Goal: Information Seeking & Learning: Check status

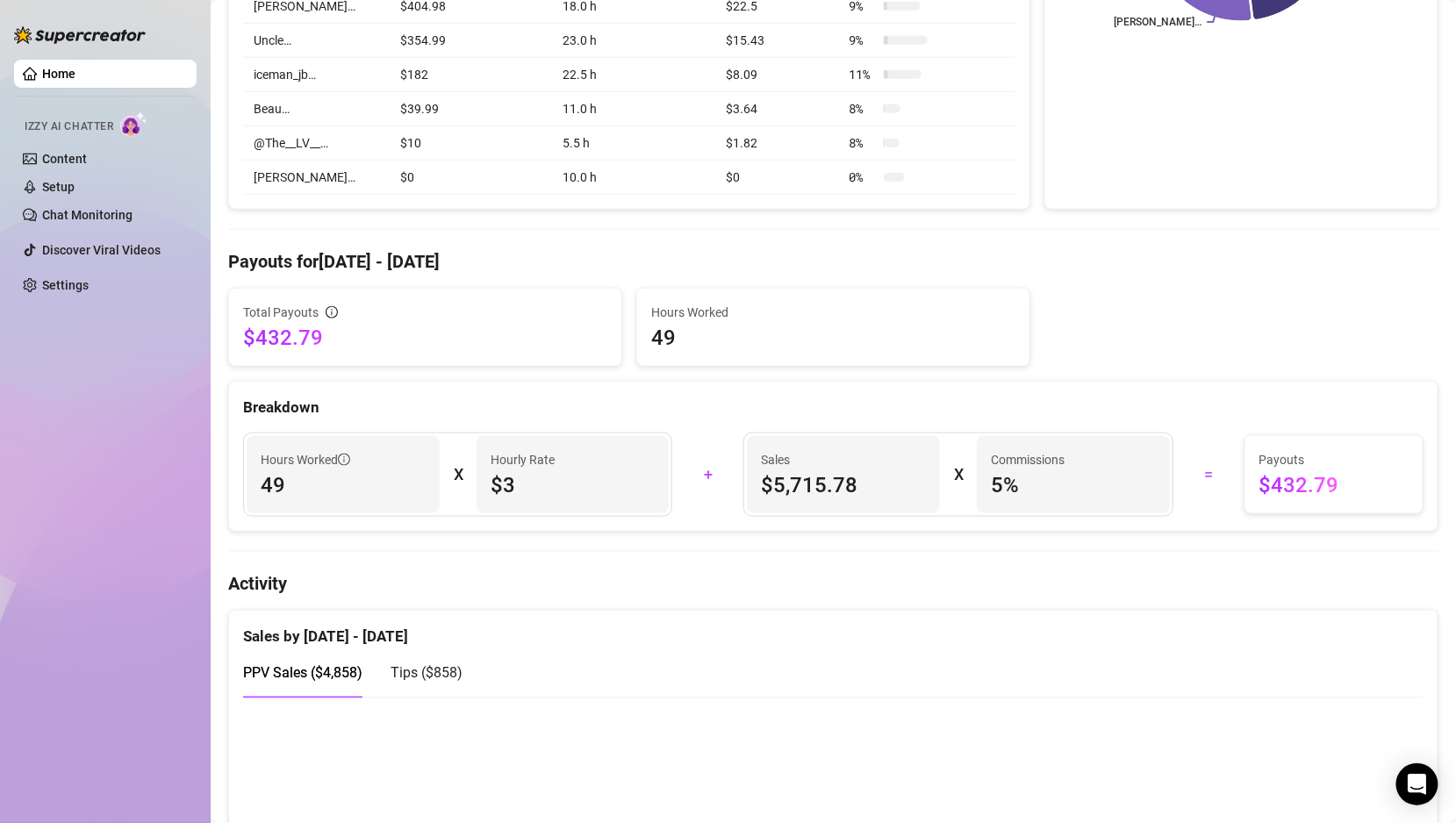
scroll to position [664, 0]
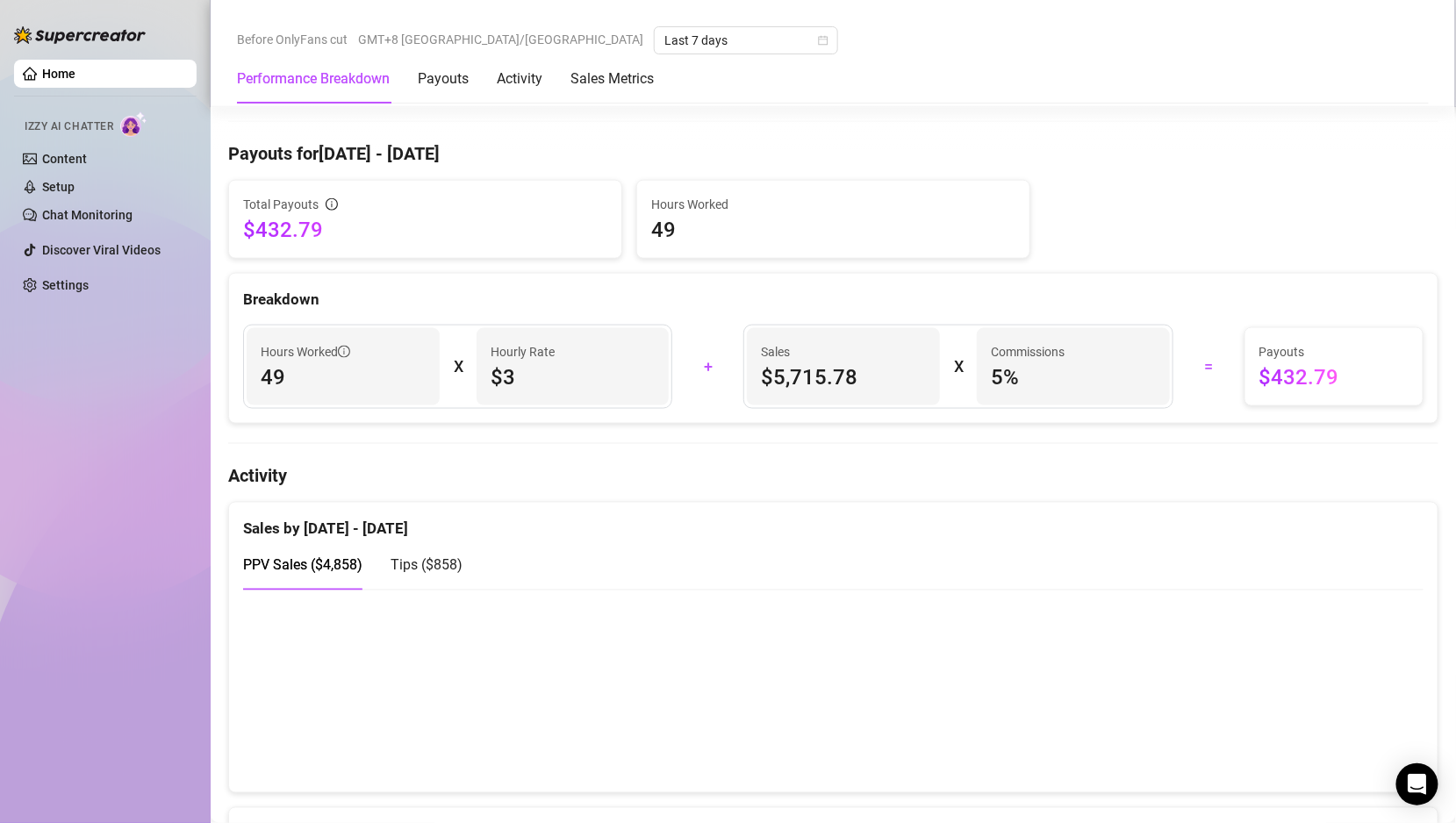
click at [420, 534] on div "Sales by [DATE] - [DATE]" at bounding box center [833, 522] width 1180 height 38
click at [420, 567] on span "Tips ( $858 )" at bounding box center [426, 566] width 72 height 17
click at [347, 557] on span "PPV Sales ( $4,858 )" at bounding box center [302, 566] width 120 height 17
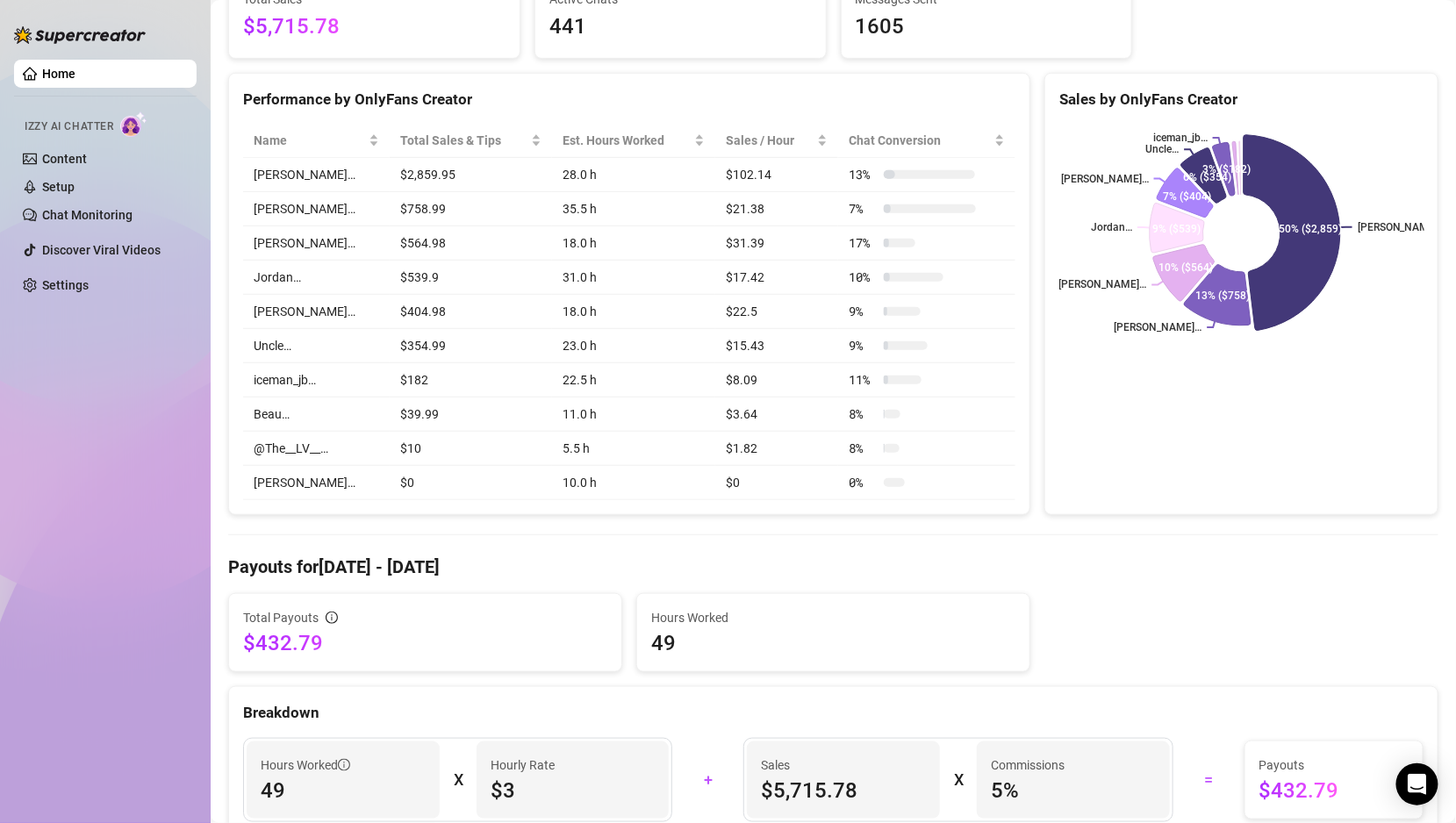
scroll to position [0, 0]
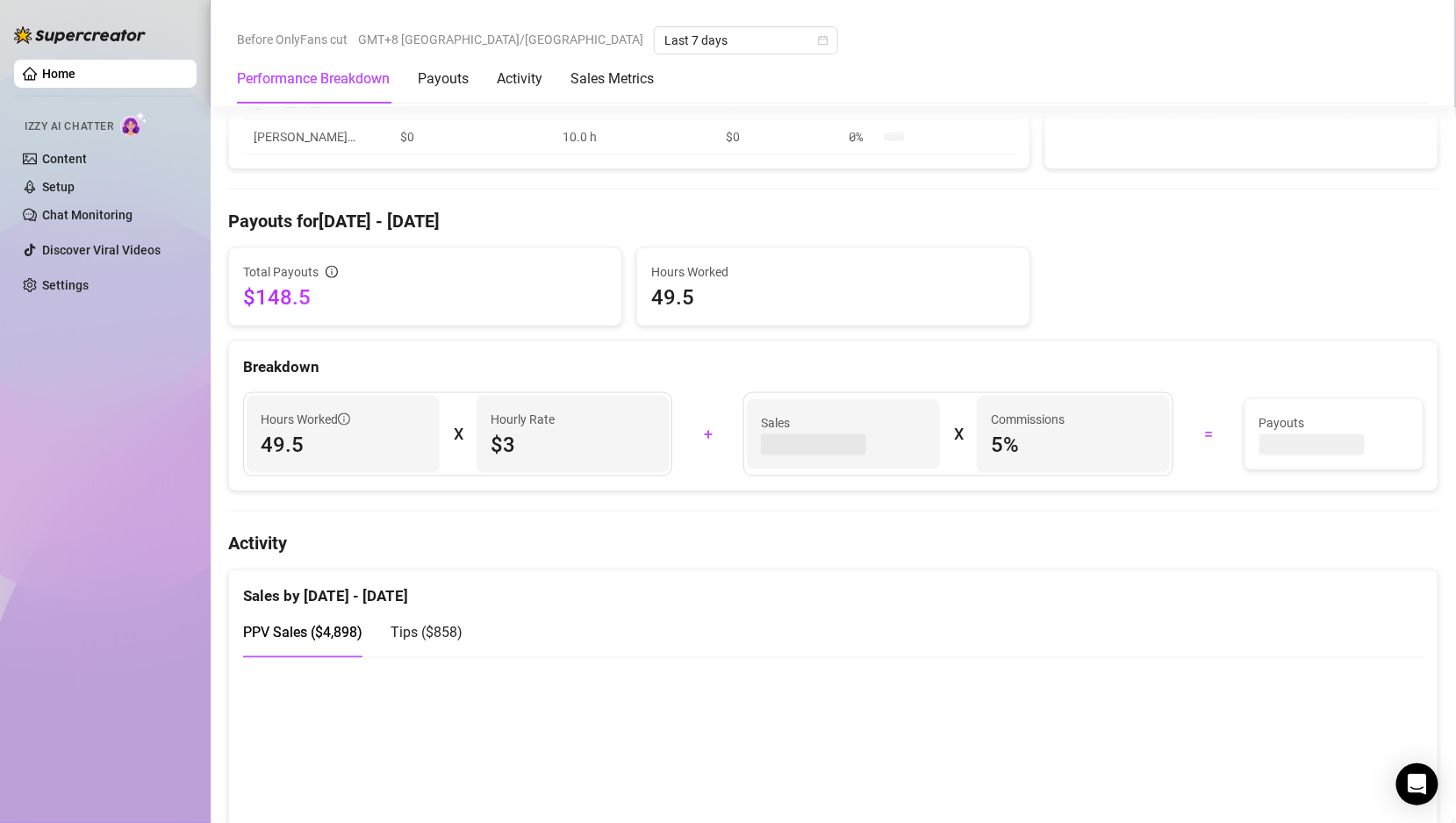
scroll to position [877, 0]
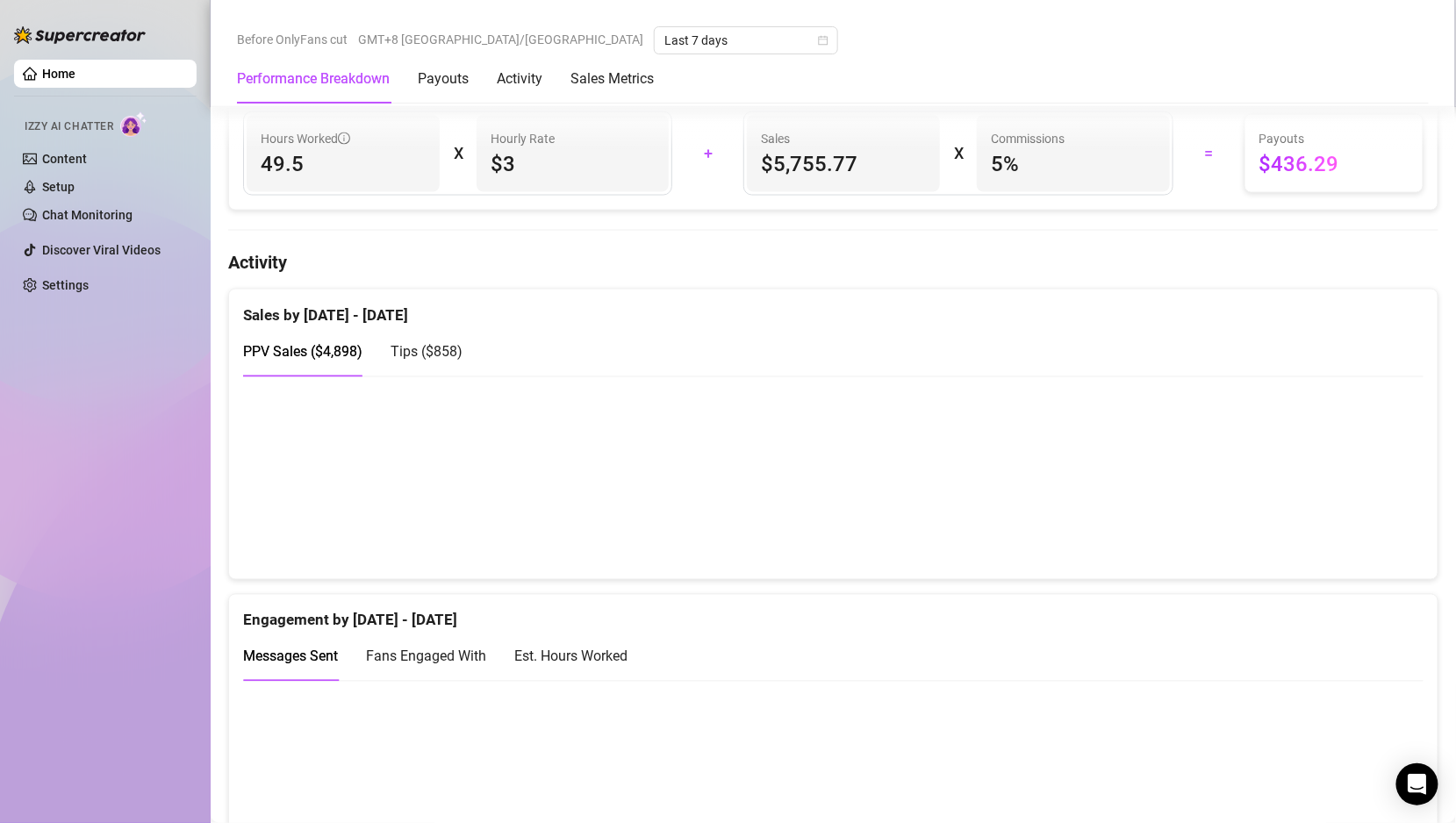
click at [472, 343] on div "PPV Sales ( $4,898 ) Tips ( $858 )" at bounding box center [833, 352] width 1180 height 50
